Goal: Information Seeking & Learning: Learn about a topic

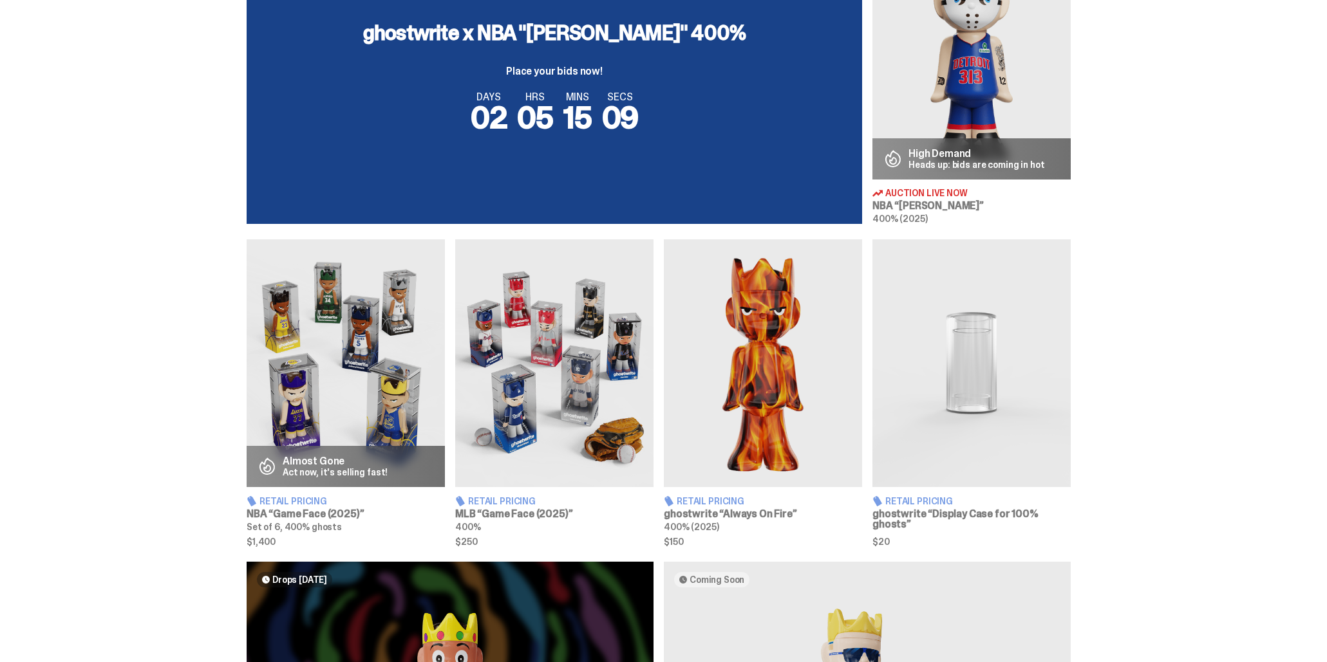
scroll to position [589, 0]
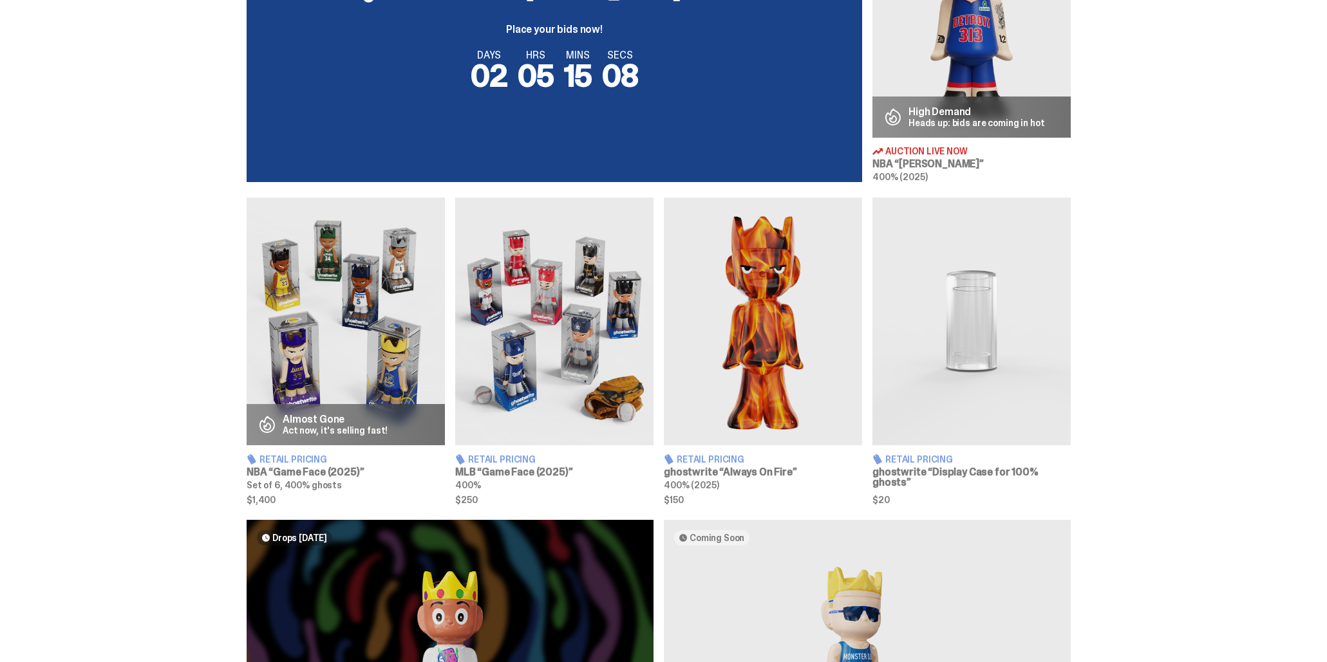
click at [573, 332] on img at bounding box center [554, 322] width 198 height 248
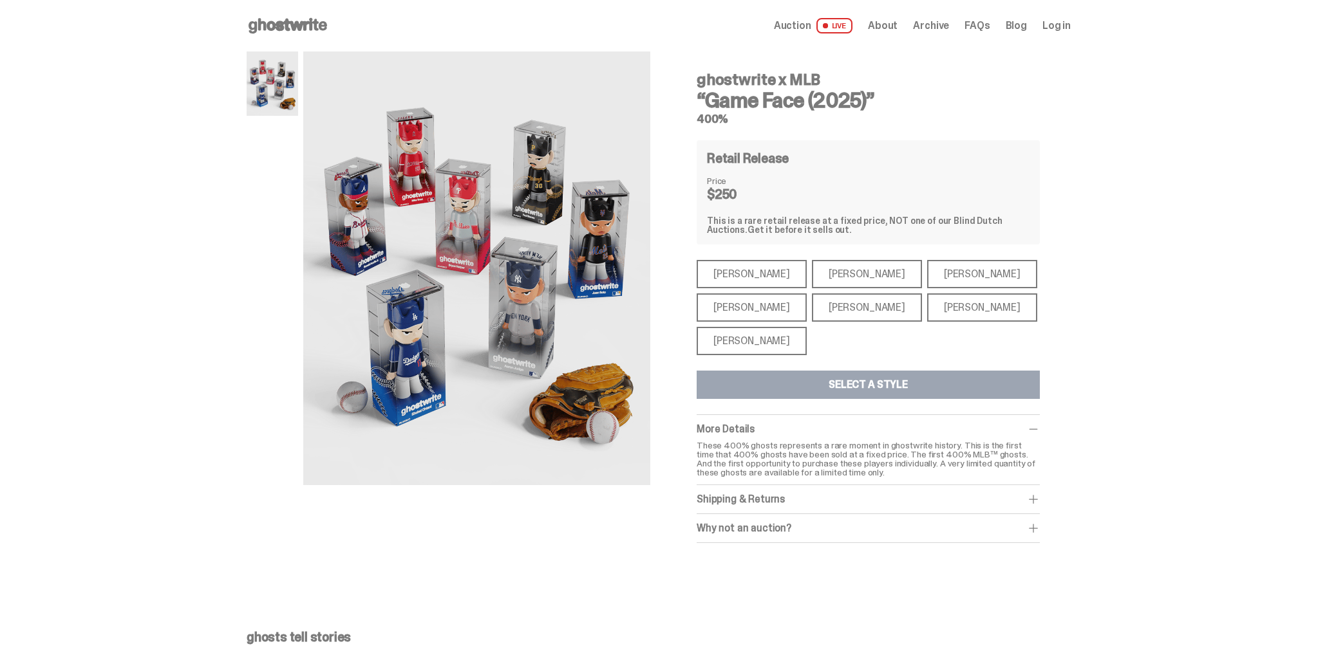
click at [735, 279] on div "[PERSON_NAME]" at bounding box center [752, 274] width 110 height 28
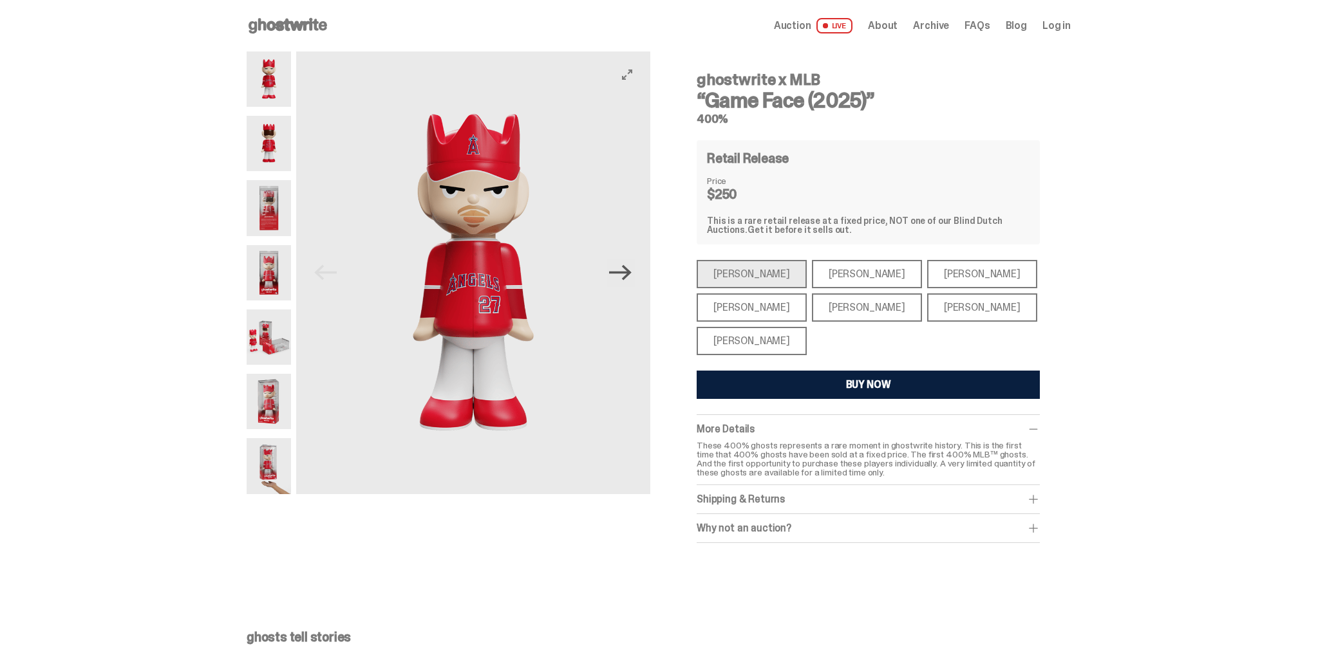
click at [626, 282] on icon "Next" at bounding box center [620, 272] width 23 height 23
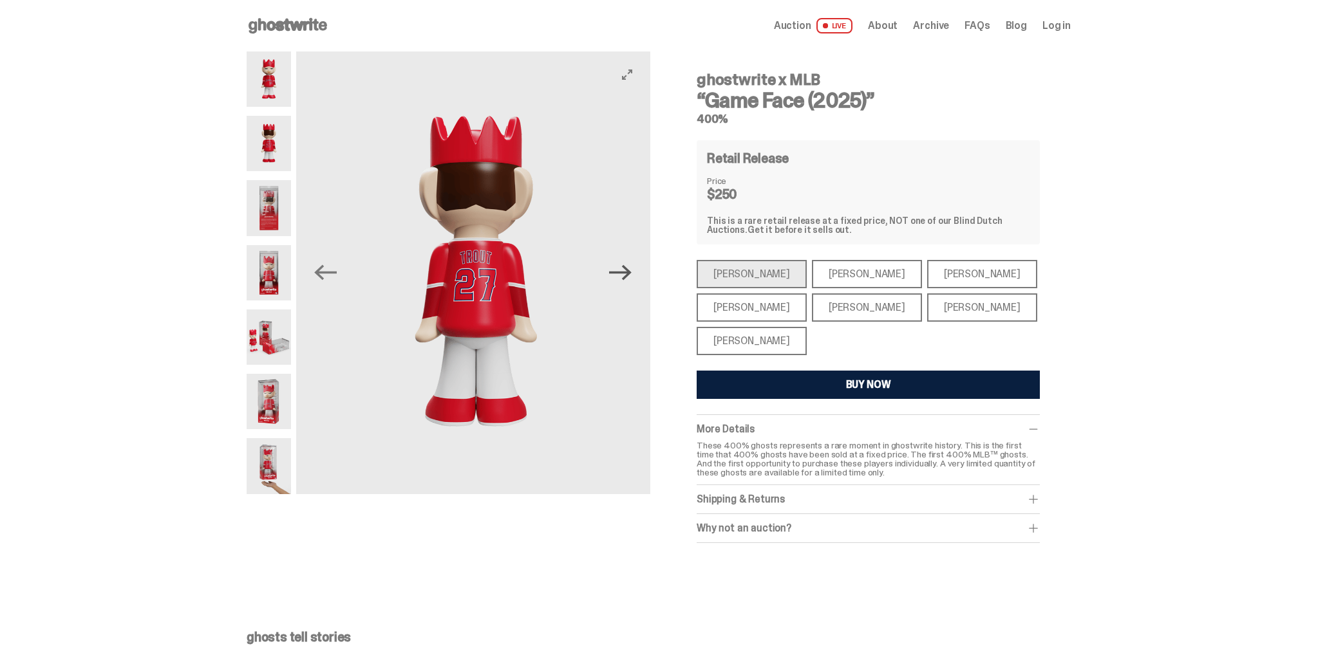
click at [628, 277] on icon "Next" at bounding box center [620, 272] width 23 height 23
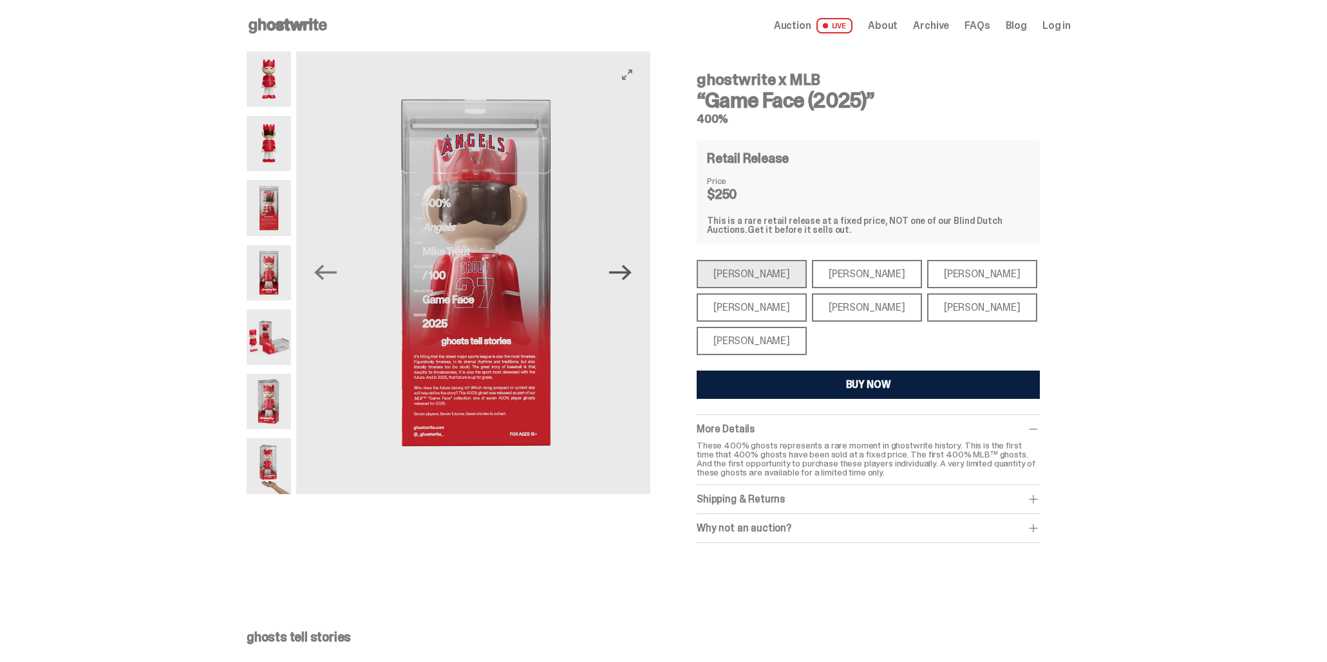
click at [628, 277] on icon "Next" at bounding box center [620, 272] width 23 height 23
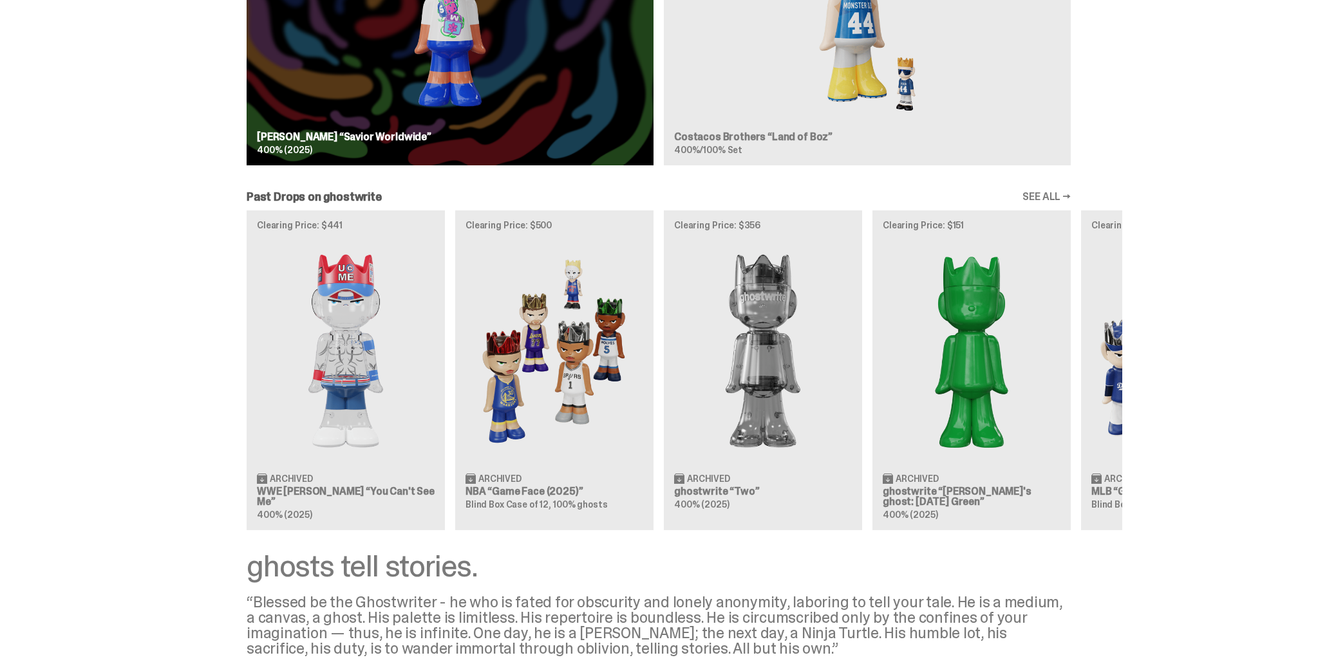
click at [333, 344] on img at bounding box center [346, 351] width 178 height 222
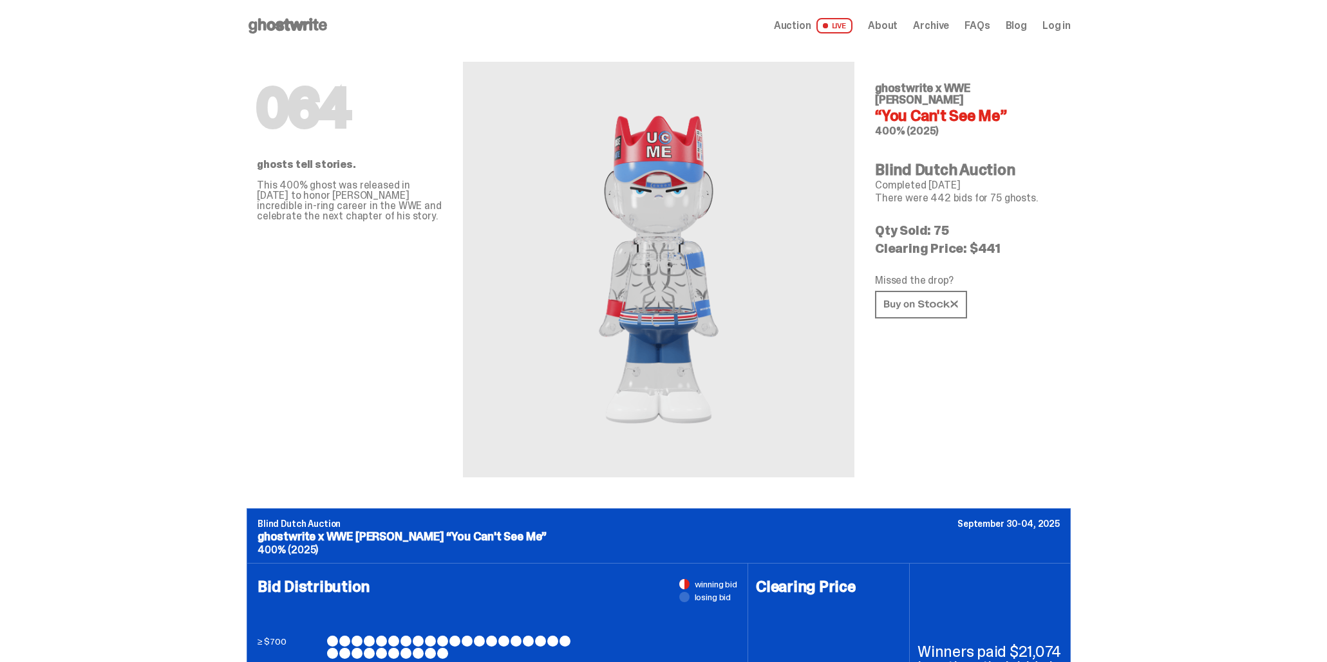
click at [297, 24] on use at bounding box center [287, 25] width 79 height 15
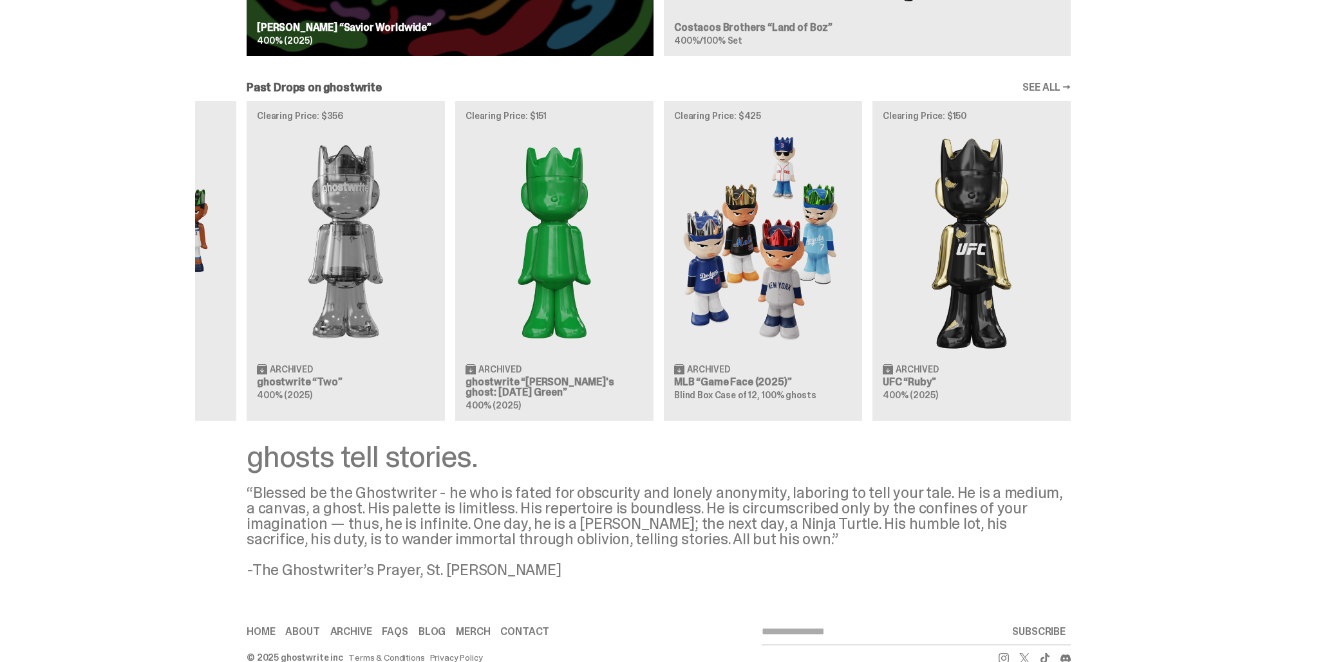
scroll to position [1350, 0]
click at [1050, 89] on link "SEE ALL →" at bounding box center [1046, 87] width 48 height 10
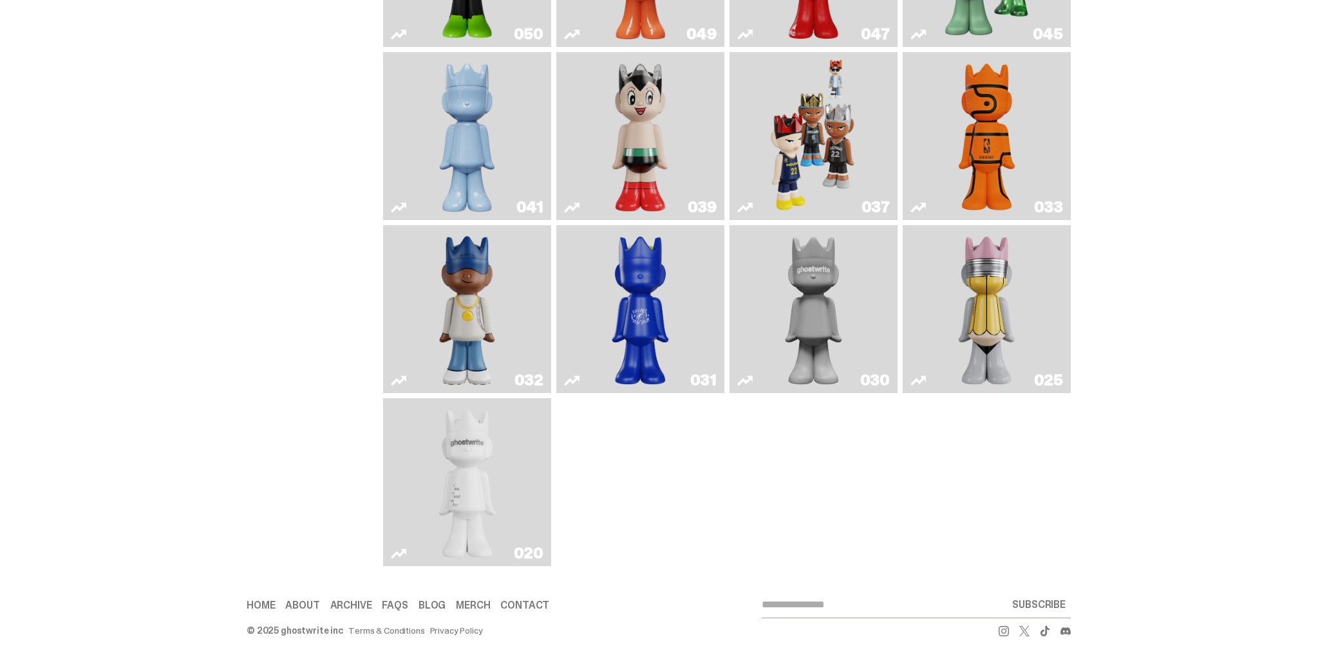
scroll to position [673, 0]
click at [480, 286] on img "Swingman" at bounding box center [467, 309] width 89 height 158
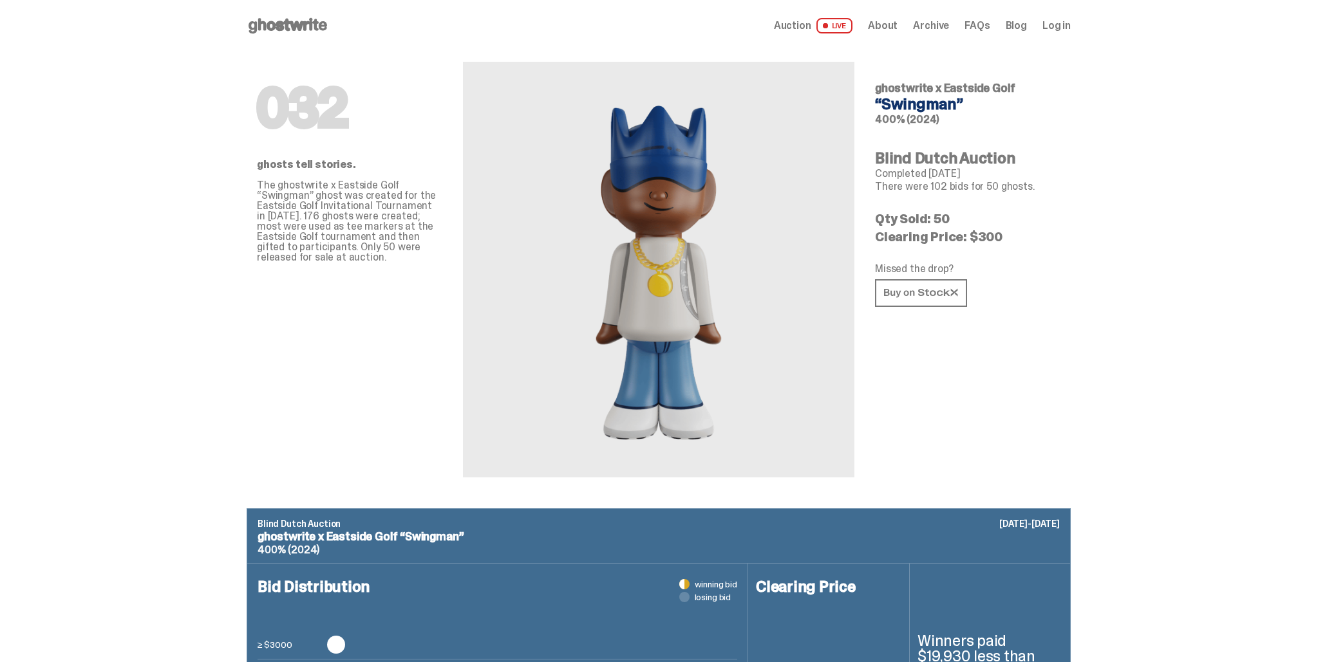
click at [299, 28] on use at bounding box center [287, 25] width 79 height 15
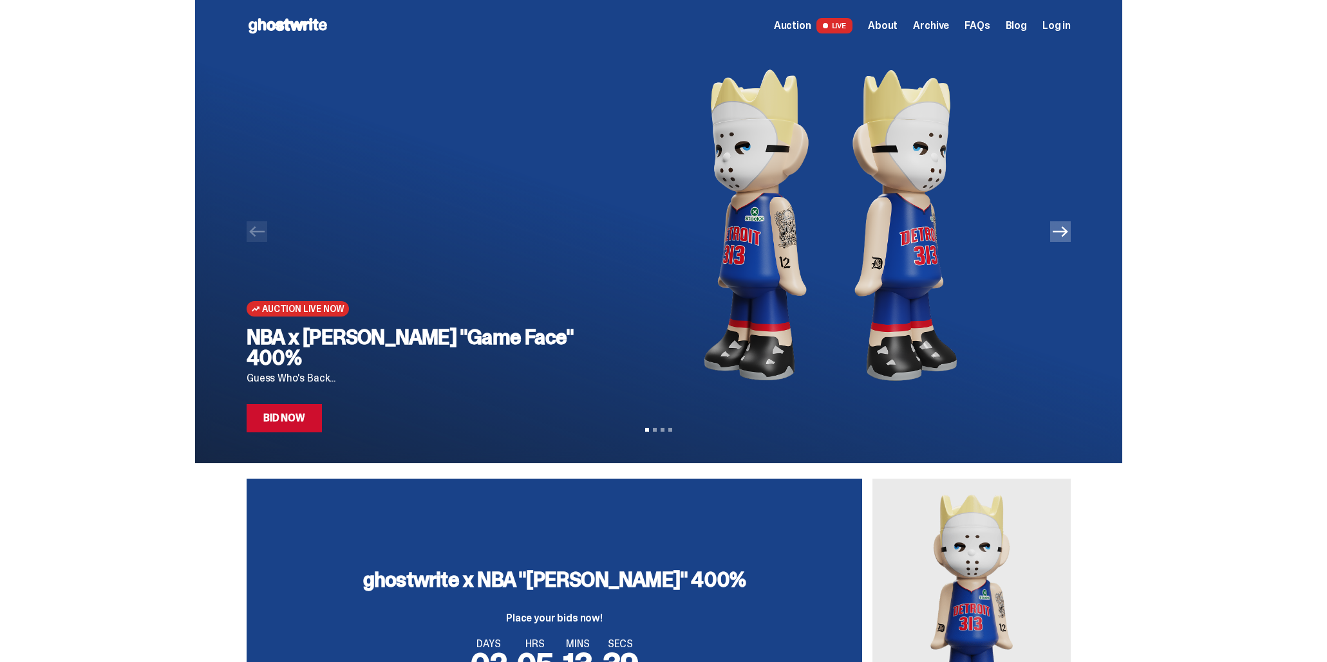
click at [1065, 236] on icon "Next" at bounding box center [1060, 231] width 15 height 15
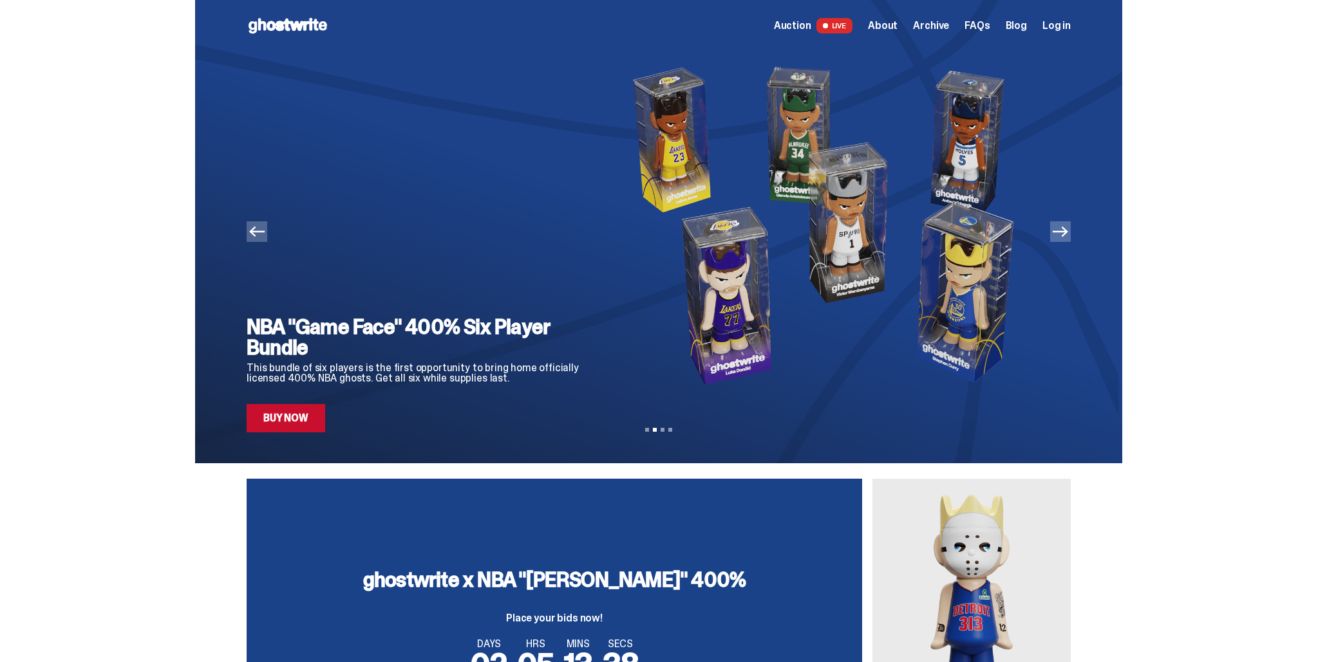
click at [258, 234] on icon "Previous" at bounding box center [256, 232] width 15 height 10
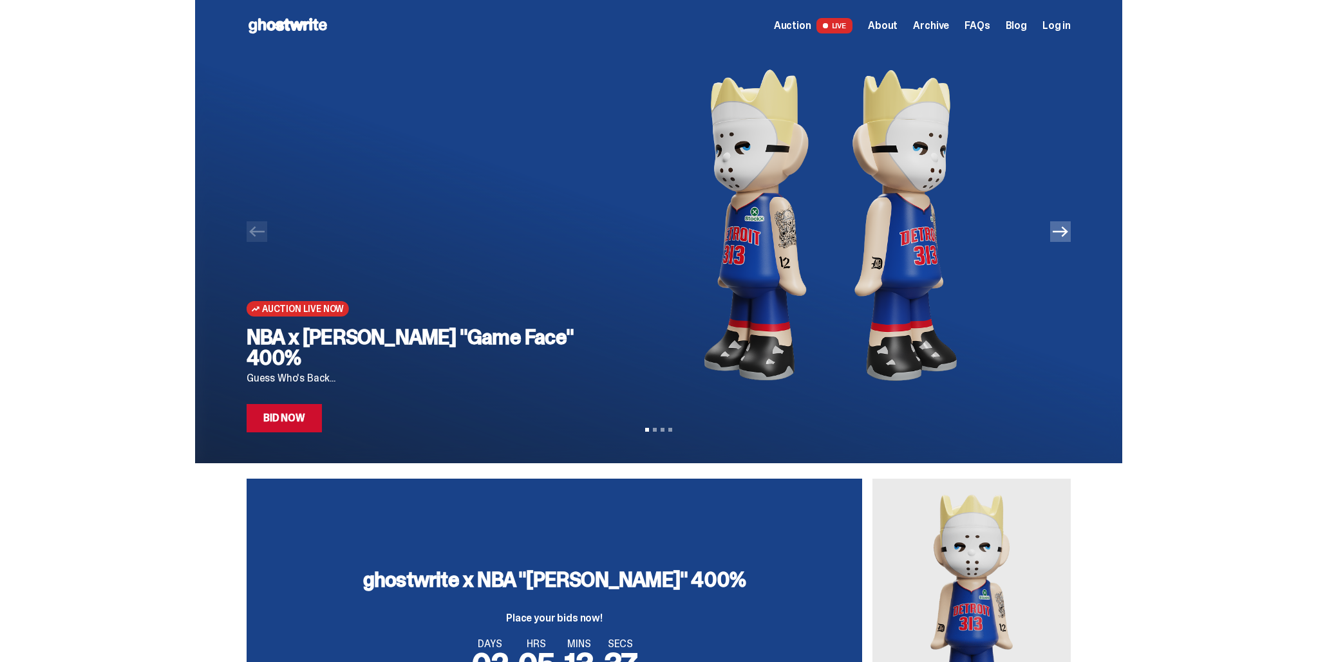
click at [755, 239] on img at bounding box center [830, 226] width 440 height 348
click at [295, 406] on link "Bid Now" at bounding box center [284, 418] width 75 height 28
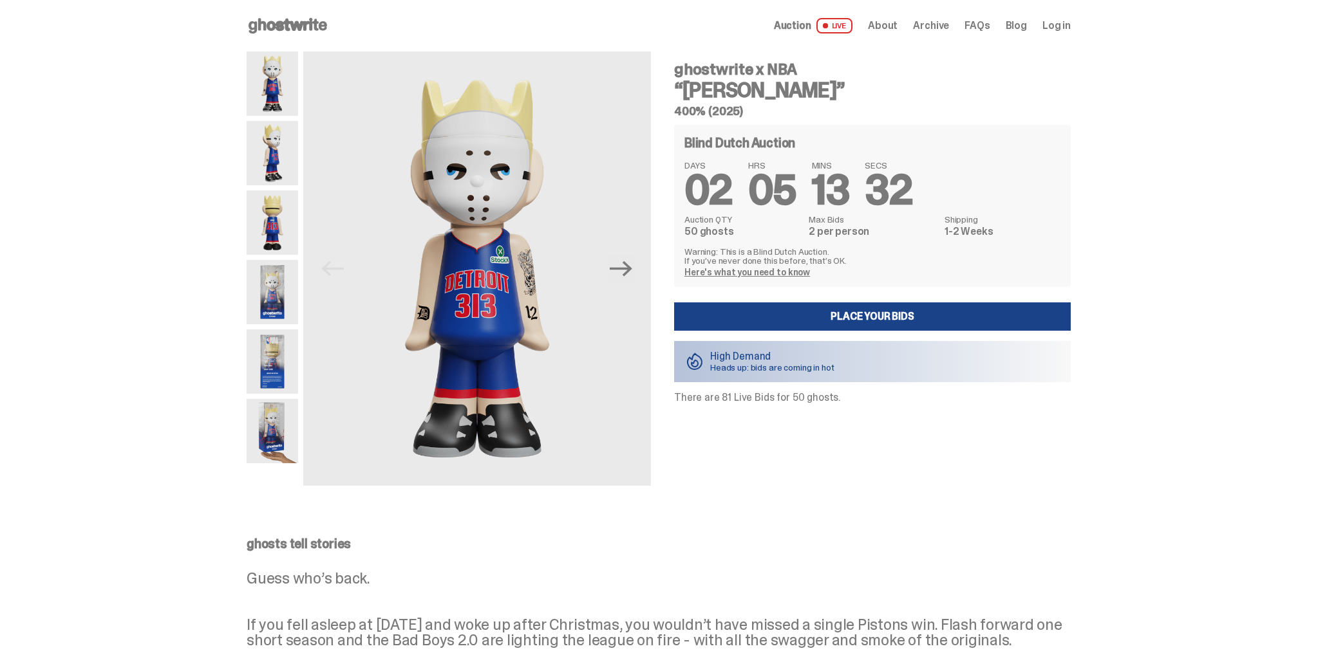
click at [282, 221] on img at bounding box center [273, 223] width 52 height 64
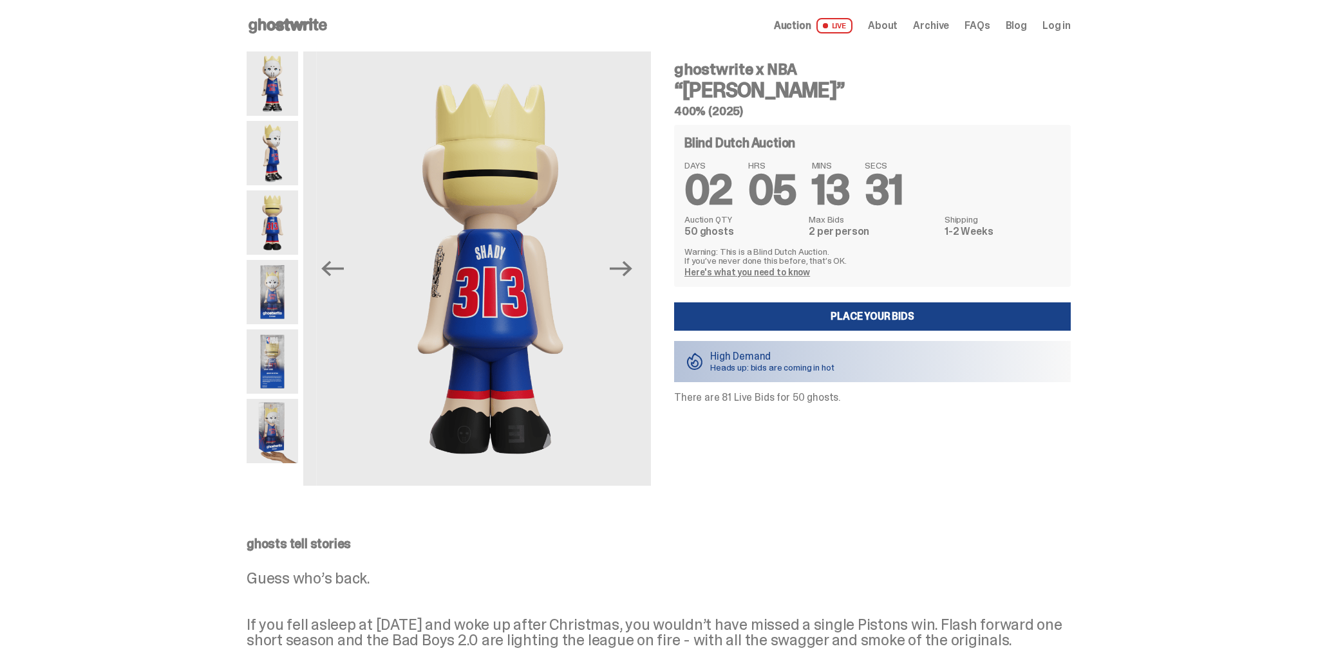
click at [276, 276] on img at bounding box center [273, 292] width 52 height 64
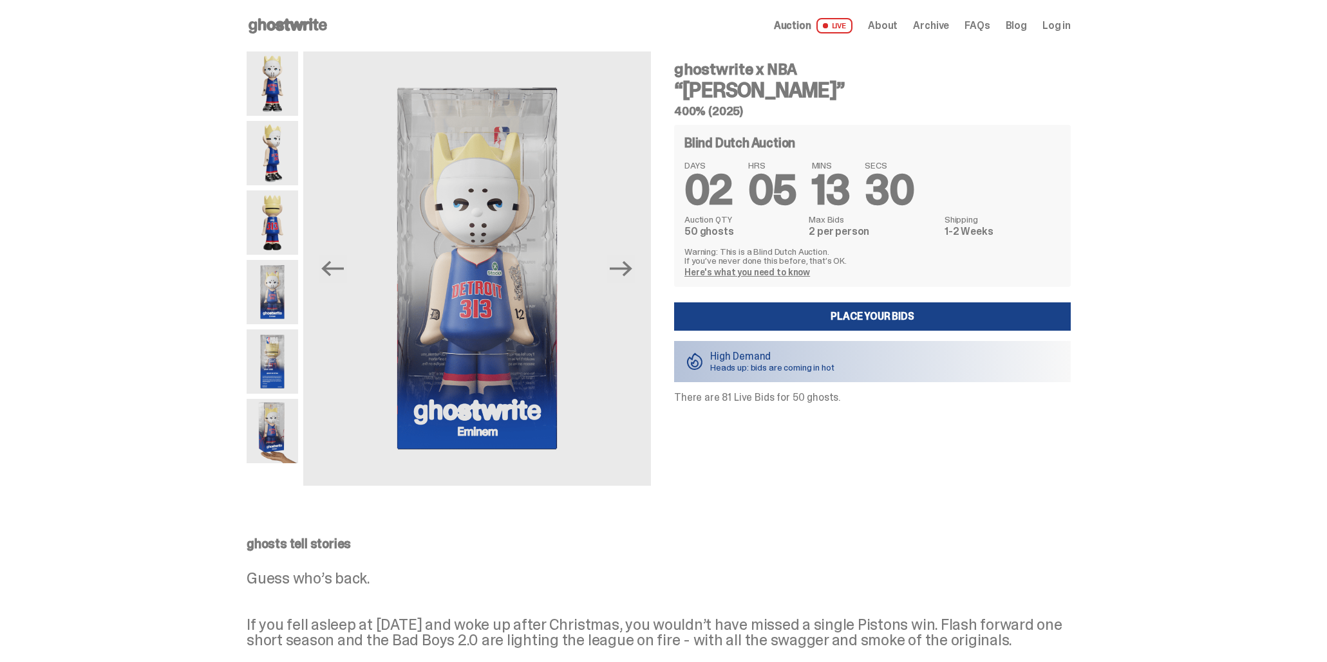
click at [283, 364] on img at bounding box center [273, 362] width 52 height 64
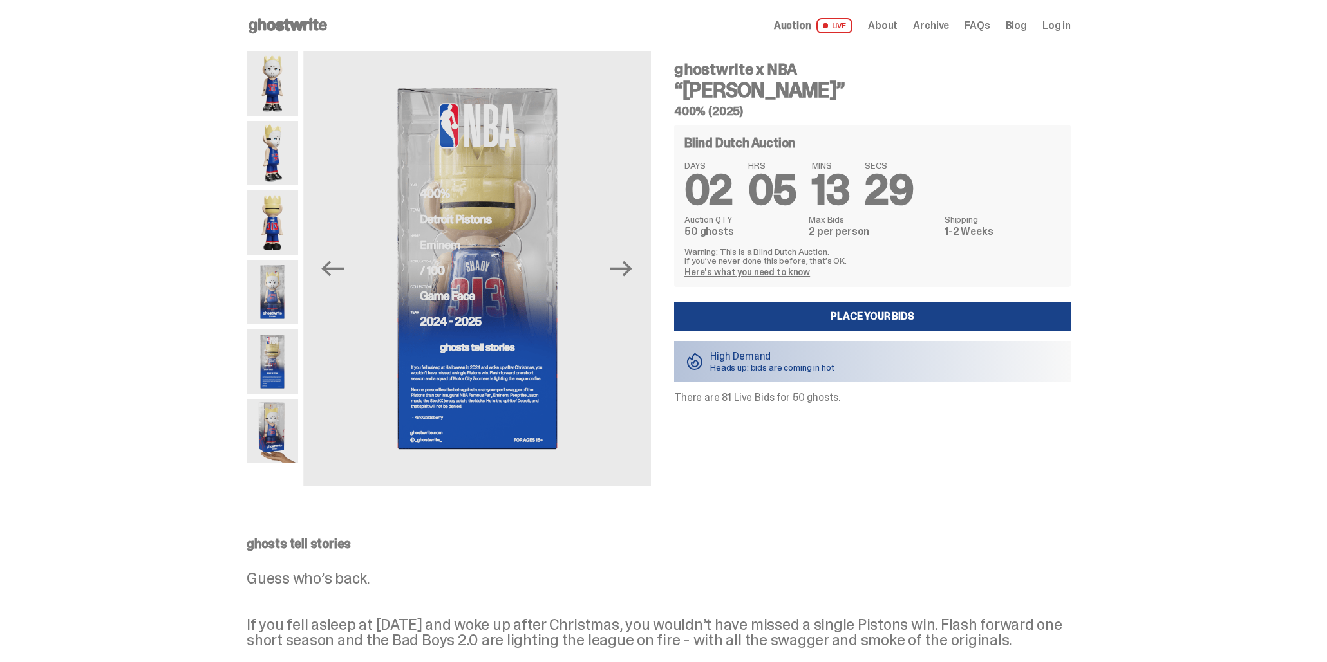
click at [278, 417] on img at bounding box center [273, 431] width 52 height 64
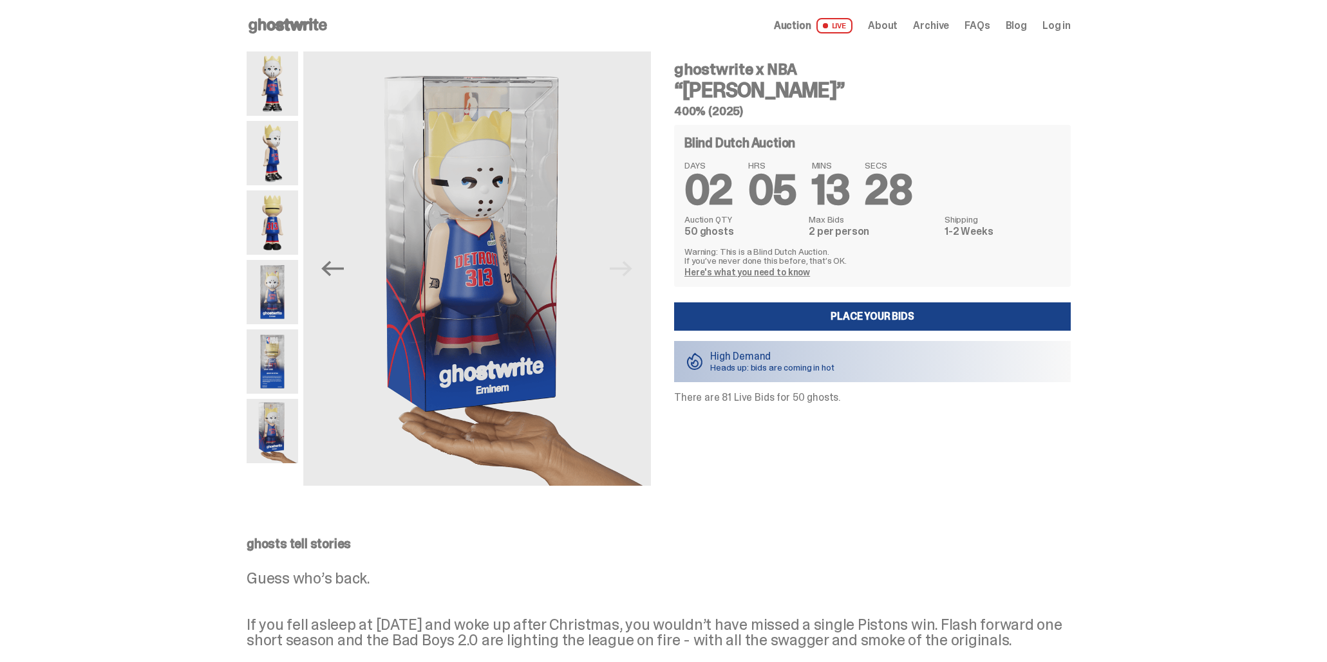
click at [285, 65] on img at bounding box center [273, 84] width 52 height 64
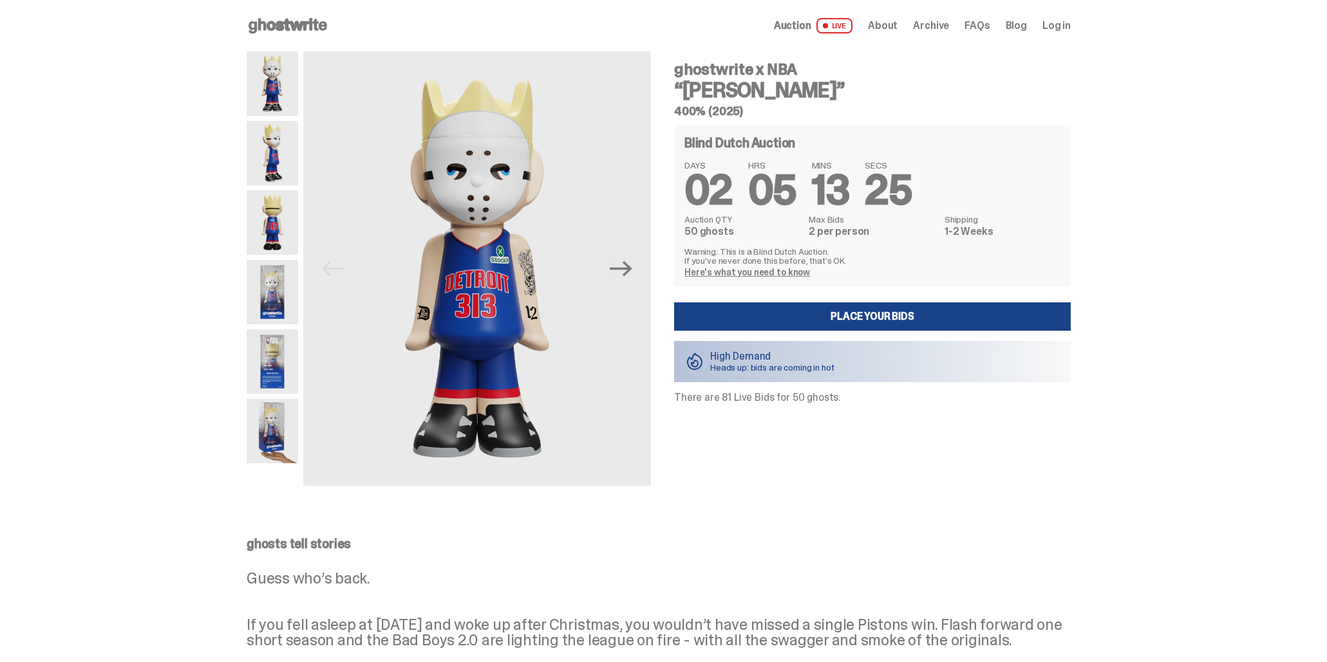
click at [313, 25] on icon at bounding box center [288, 25] width 82 height 21
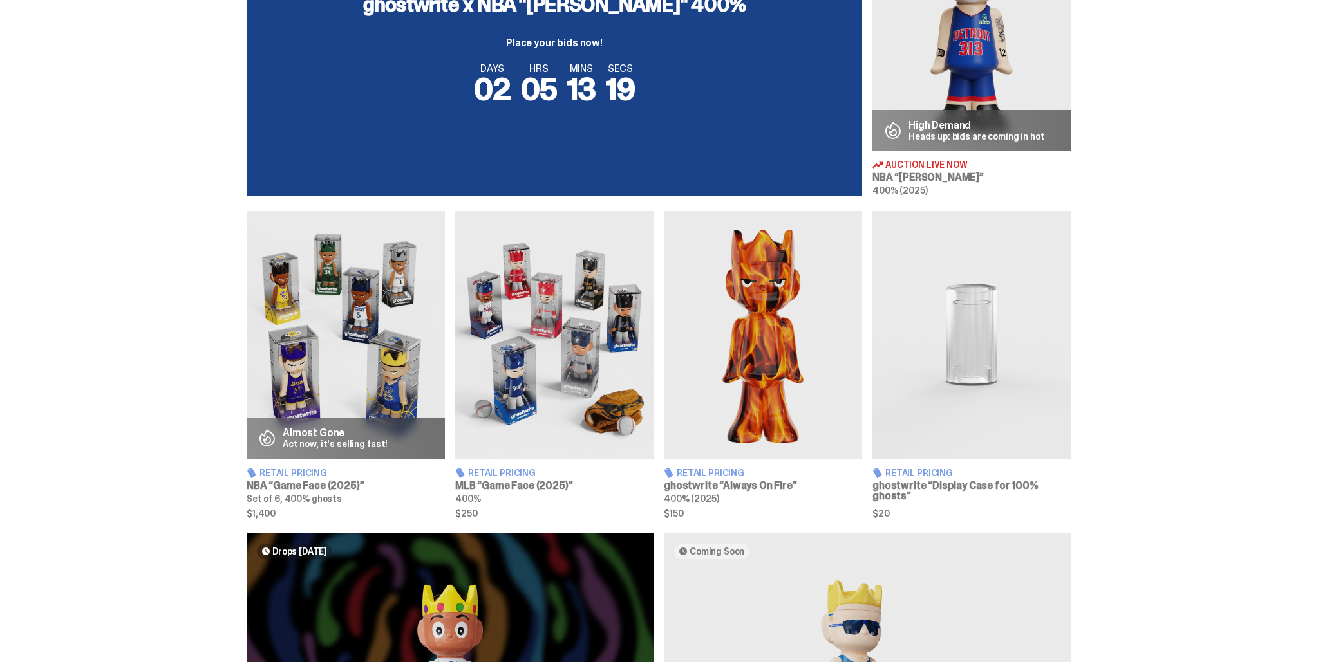
scroll to position [581, 0]
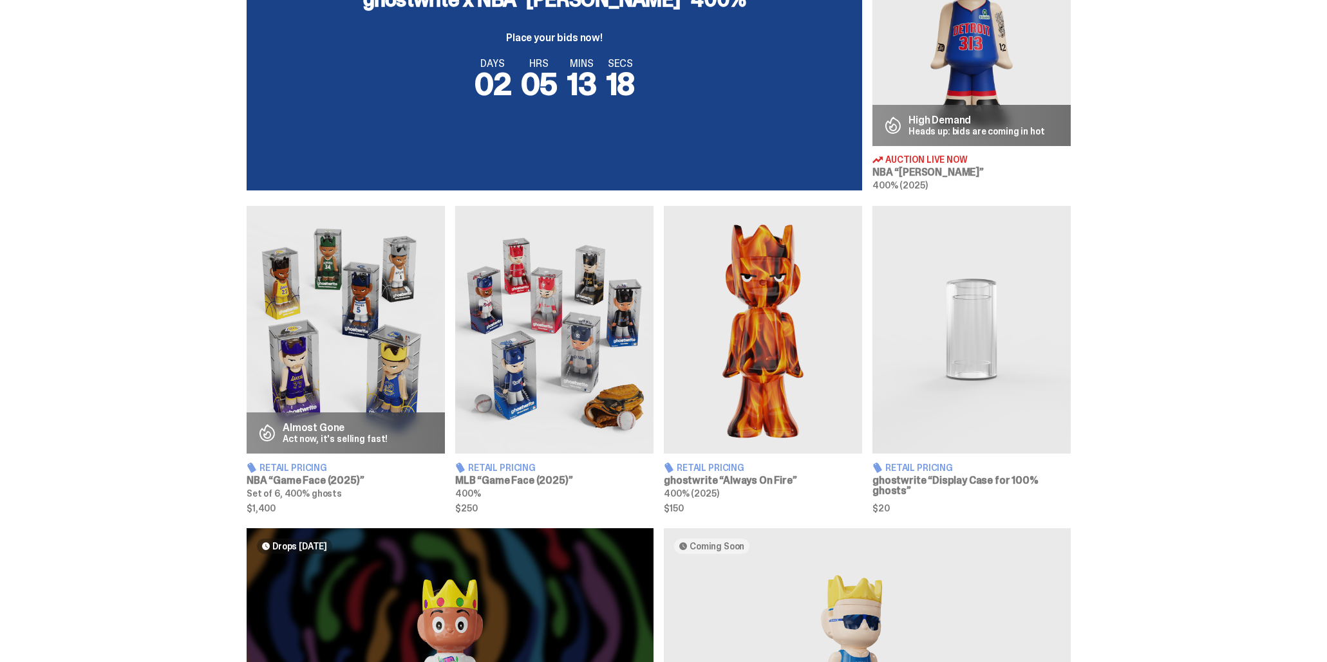
click at [364, 329] on img at bounding box center [346, 330] width 198 height 248
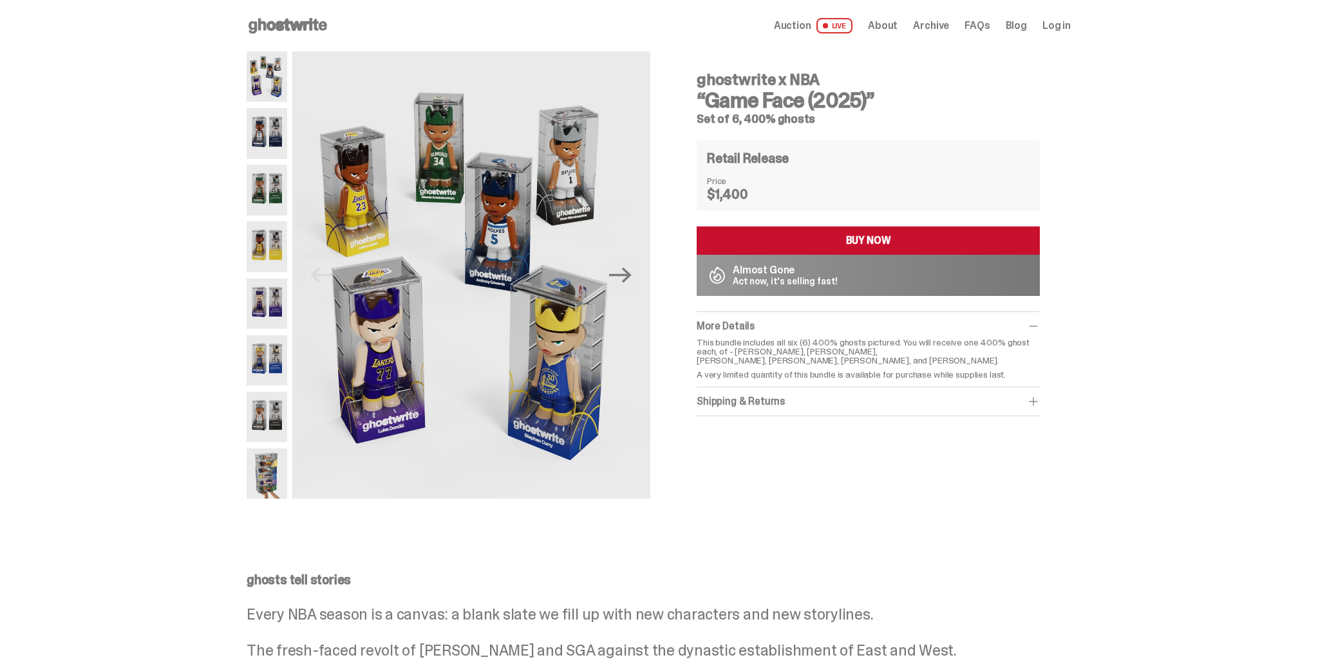
click at [285, 188] on img at bounding box center [267, 190] width 41 height 50
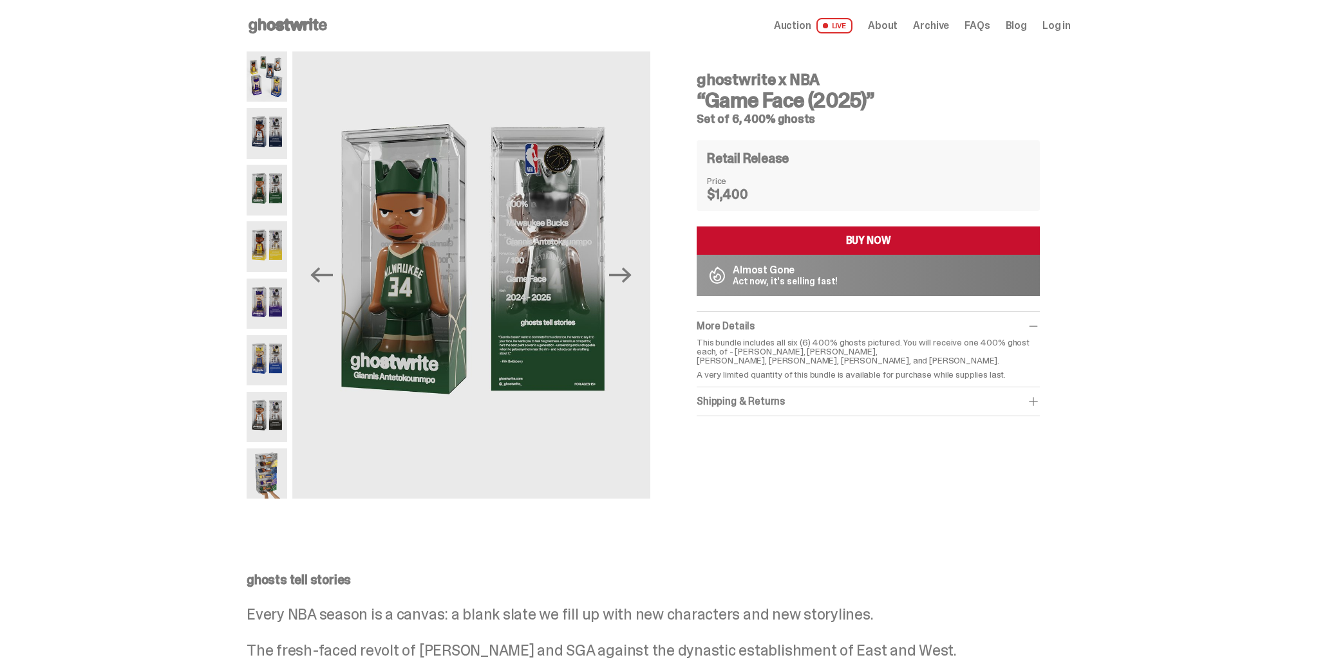
click at [267, 258] on img at bounding box center [267, 246] width 41 height 50
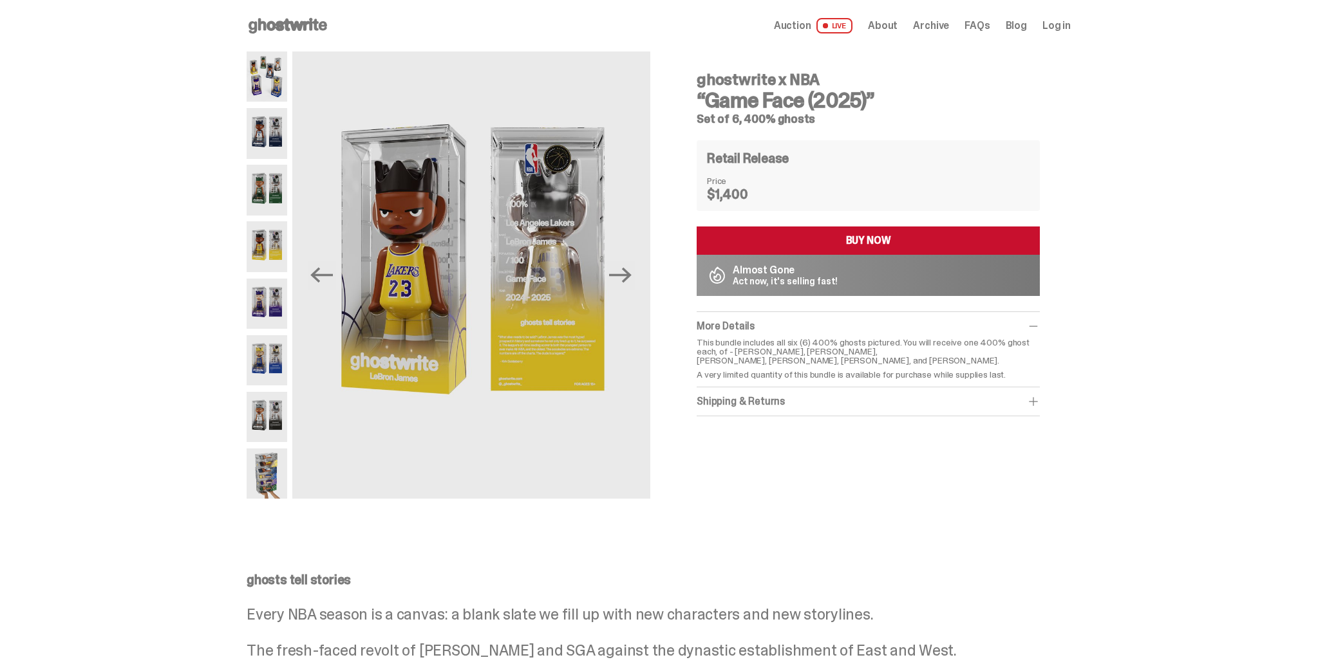
click at [275, 314] on img at bounding box center [267, 304] width 41 height 50
